Goal: Register for event/course

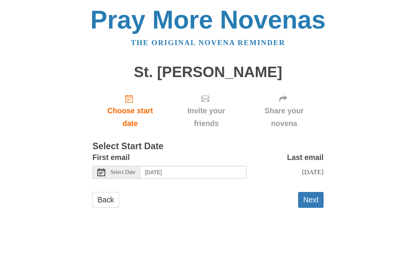
click at [315, 199] on button "Next" at bounding box center [310, 200] width 25 height 16
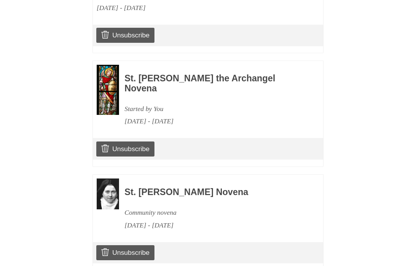
scroll to position [618, 0]
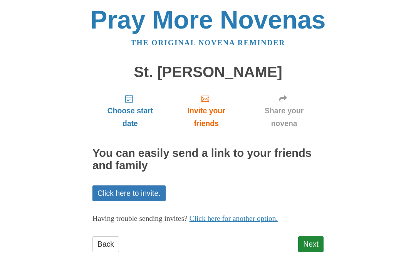
click at [318, 241] on link "Next" at bounding box center [310, 244] width 25 height 16
click at [313, 241] on link "Next" at bounding box center [310, 244] width 25 height 16
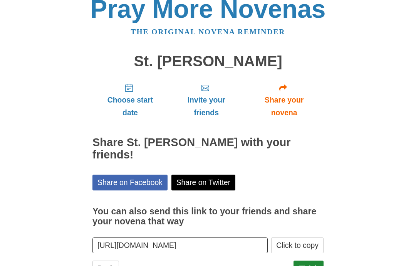
scroll to position [29, 0]
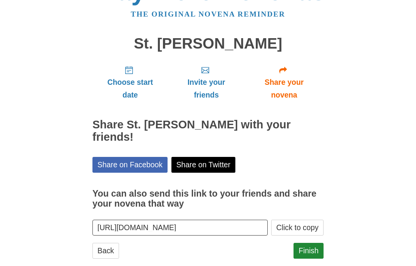
click at [315, 243] on link "Finish" at bounding box center [309, 251] width 30 height 16
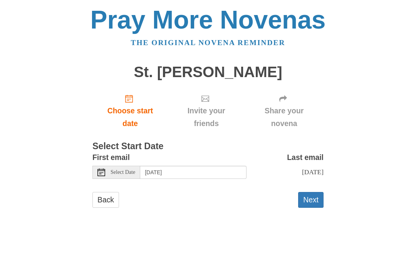
click at [317, 198] on button "Next" at bounding box center [310, 200] width 25 height 16
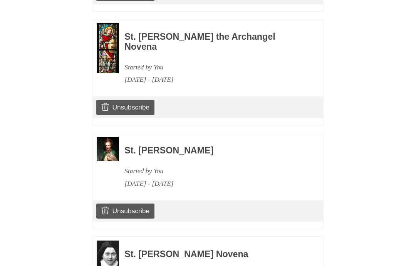
scroll to position [721, 0]
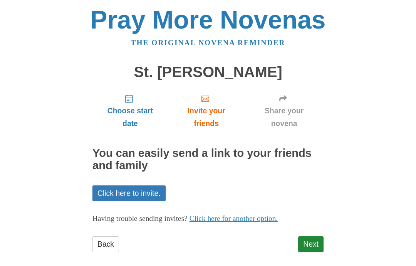
click at [313, 241] on link "Next" at bounding box center [310, 244] width 25 height 16
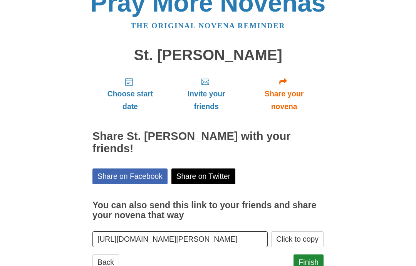
scroll to position [17, 0]
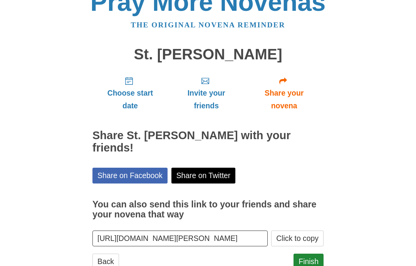
click at [312, 254] on link "Finish" at bounding box center [309, 262] width 30 height 16
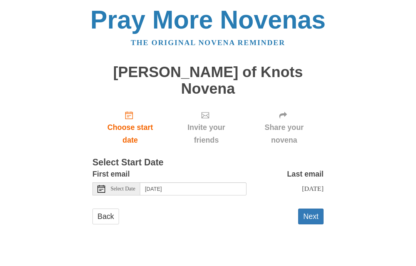
click at [320, 208] on button "Next" at bounding box center [310, 216] width 25 height 16
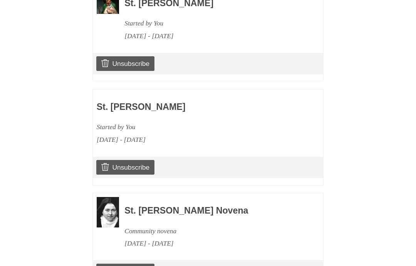
scroll to position [824, 0]
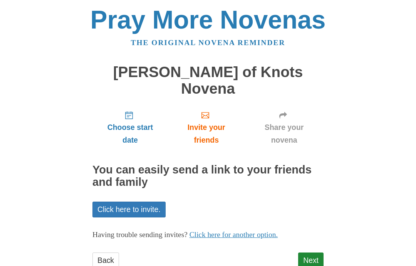
click at [315, 252] on link "Next" at bounding box center [310, 260] width 25 height 16
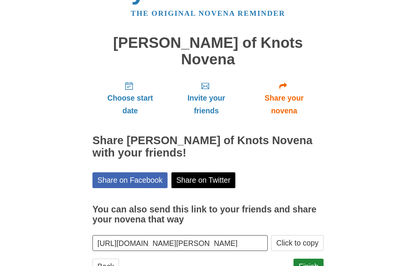
scroll to position [40, 0]
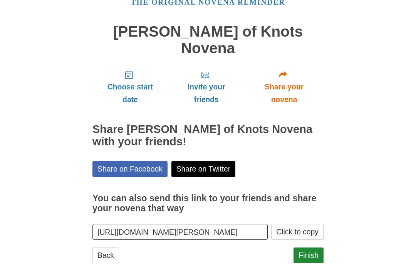
click at [314, 247] on link "Finish" at bounding box center [309, 255] width 30 height 16
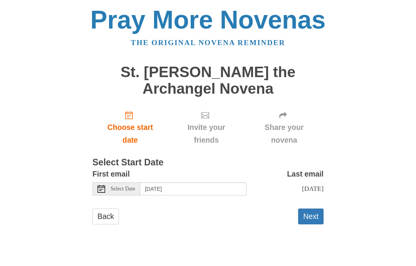
click at [316, 213] on button "Next" at bounding box center [310, 216] width 25 height 16
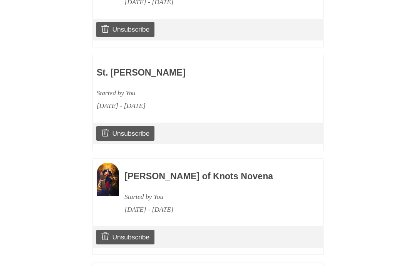
scroll to position [943, 0]
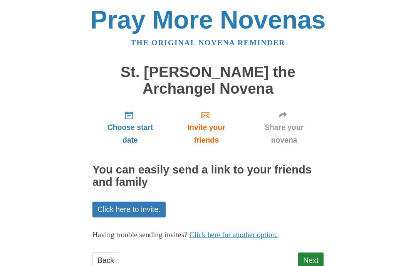
click at [314, 253] on link "Next" at bounding box center [310, 260] width 25 height 16
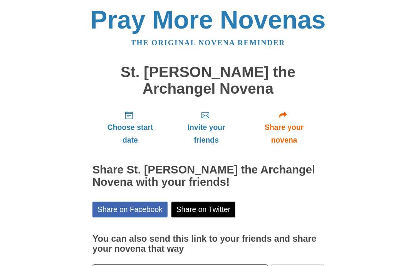
scroll to position [26, 0]
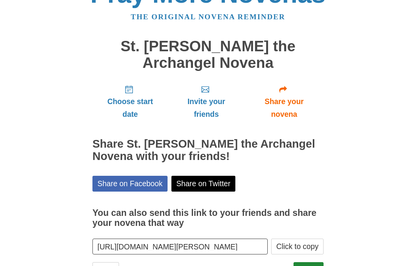
click at [315, 263] on link "Finish" at bounding box center [309, 270] width 30 height 16
